Goal: Task Accomplishment & Management: Use online tool/utility

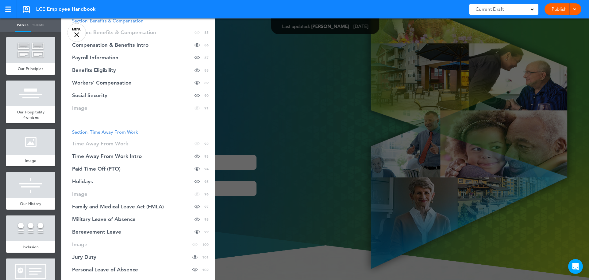
scroll to position [1289, 0]
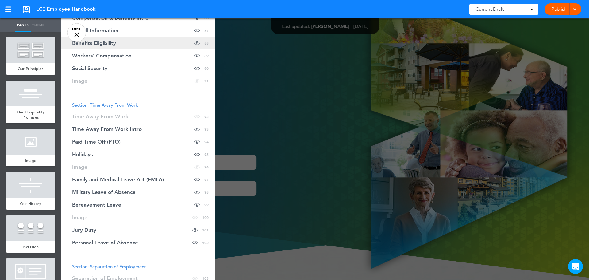
click at [103, 41] on span "Benefits Eligibility" at bounding box center [94, 43] width 44 height 5
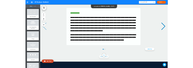
scroll to position [35056, 0]
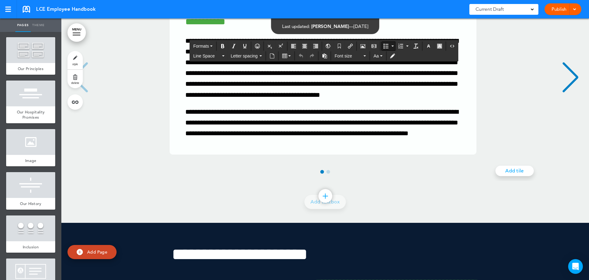
drag, startPoint x: 207, startPoint y: 188, endPoint x: 181, endPoint y: 190, distance: 26.5
drag, startPoint x: 209, startPoint y: 201, endPoint x: 179, endPoint y: 198, distance: 29.9
drag, startPoint x: 198, startPoint y: 212, endPoint x: 179, endPoint y: 209, distance: 19.0
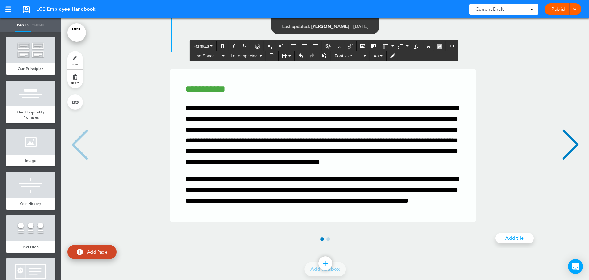
scroll to position [35050, 0]
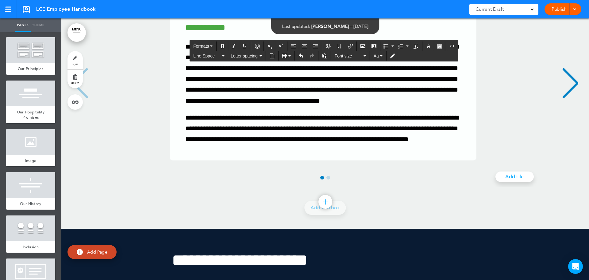
drag, startPoint x: 451, startPoint y: 129, endPoint x: 475, endPoint y: 129, distance: 24.3
drag, startPoint x: 458, startPoint y: 151, endPoint x: 395, endPoint y: 159, distance: 63.4
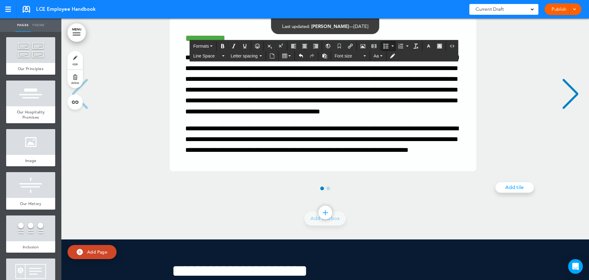
click at [385, 44] on icon "Bullet list" at bounding box center [386, 46] width 5 height 5
click at [300, 57] on icon "Undo" at bounding box center [301, 55] width 5 height 5
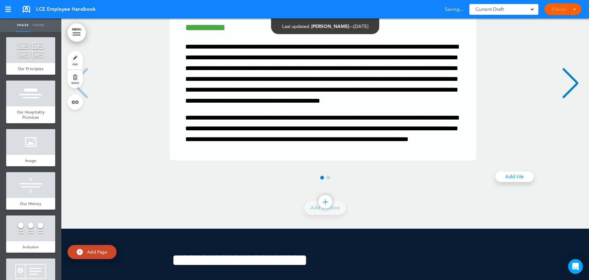
click at [558, 14] on div "Publish Publish Preview Draft" at bounding box center [563, 9] width 37 height 12
click at [574, 9] on span at bounding box center [575, 9] width 4 height 4
click at [545, 23] on span "Publish" at bounding box center [540, 23] width 14 height 6
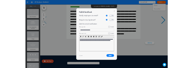
scroll to position [0, 0]
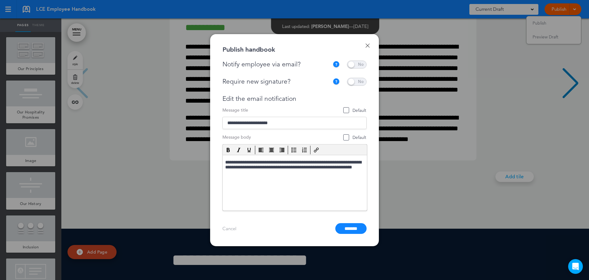
drag, startPoint x: 365, startPoint y: 63, endPoint x: 360, endPoint y: 70, distance: 8.7
click at [364, 63] on span at bounding box center [357, 64] width 20 height 8
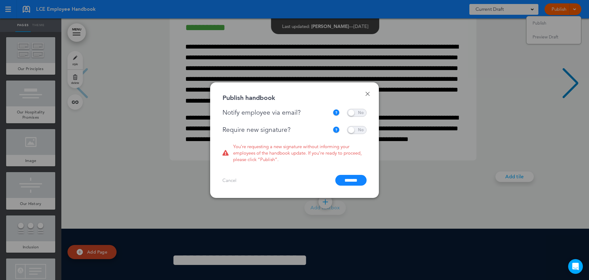
click at [362, 129] on span at bounding box center [357, 130] width 20 height 8
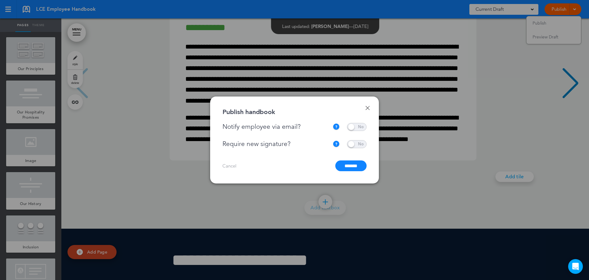
click at [352, 162] on input "*******" at bounding box center [351, 165] width 31 height 11
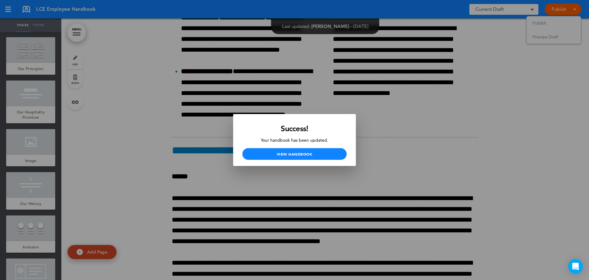
scroll to position [33590, 0]
